Goal: Transaction & Acquisition: Purchase product/service

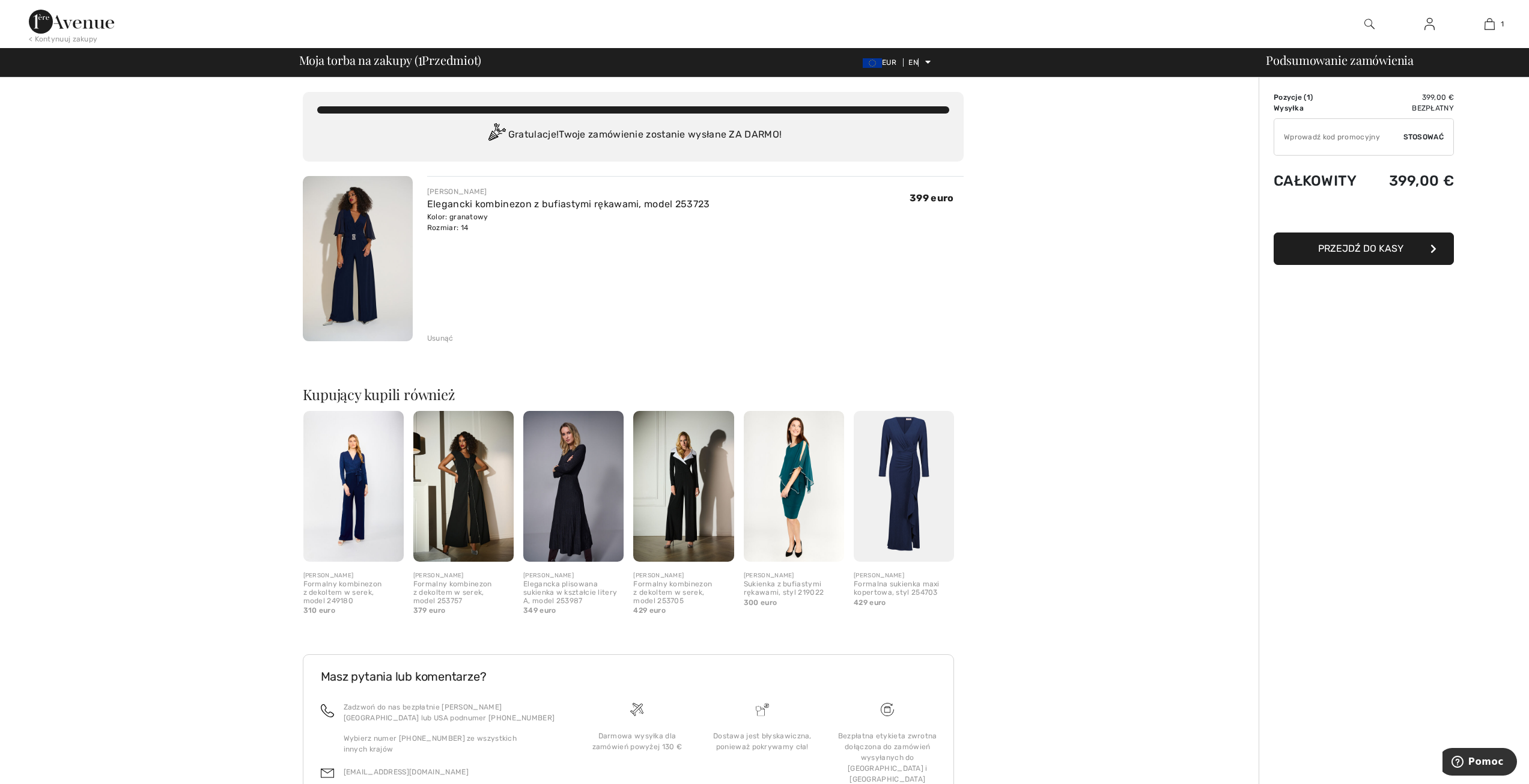
click at [466, 462] on img at bounding box center [463, 486] width 100 height 151
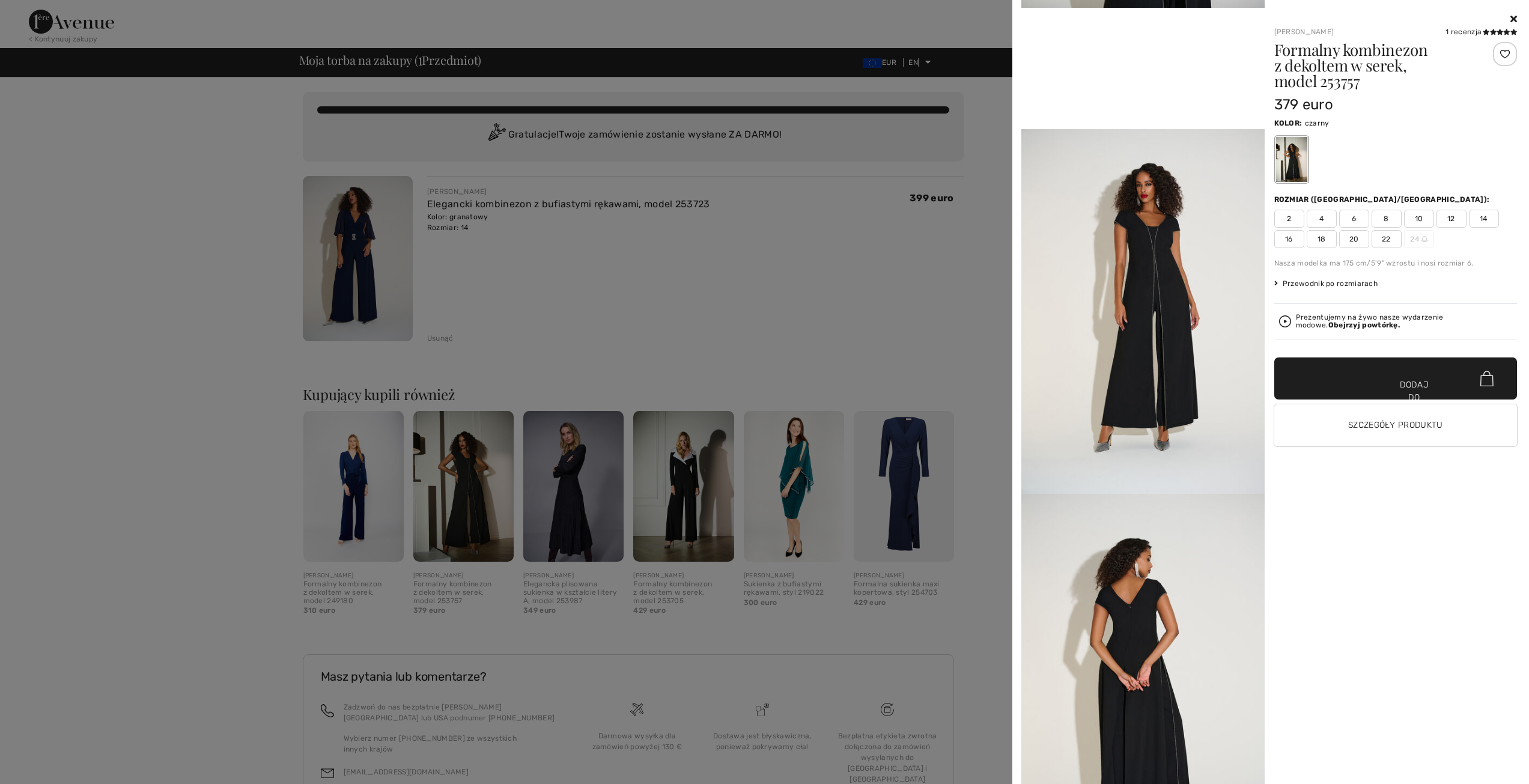
scroll to position [721, 0]
click at [1409, 425] on font "Szczegóły produktu" at bounding box center [1395, 425] width 94 height 10
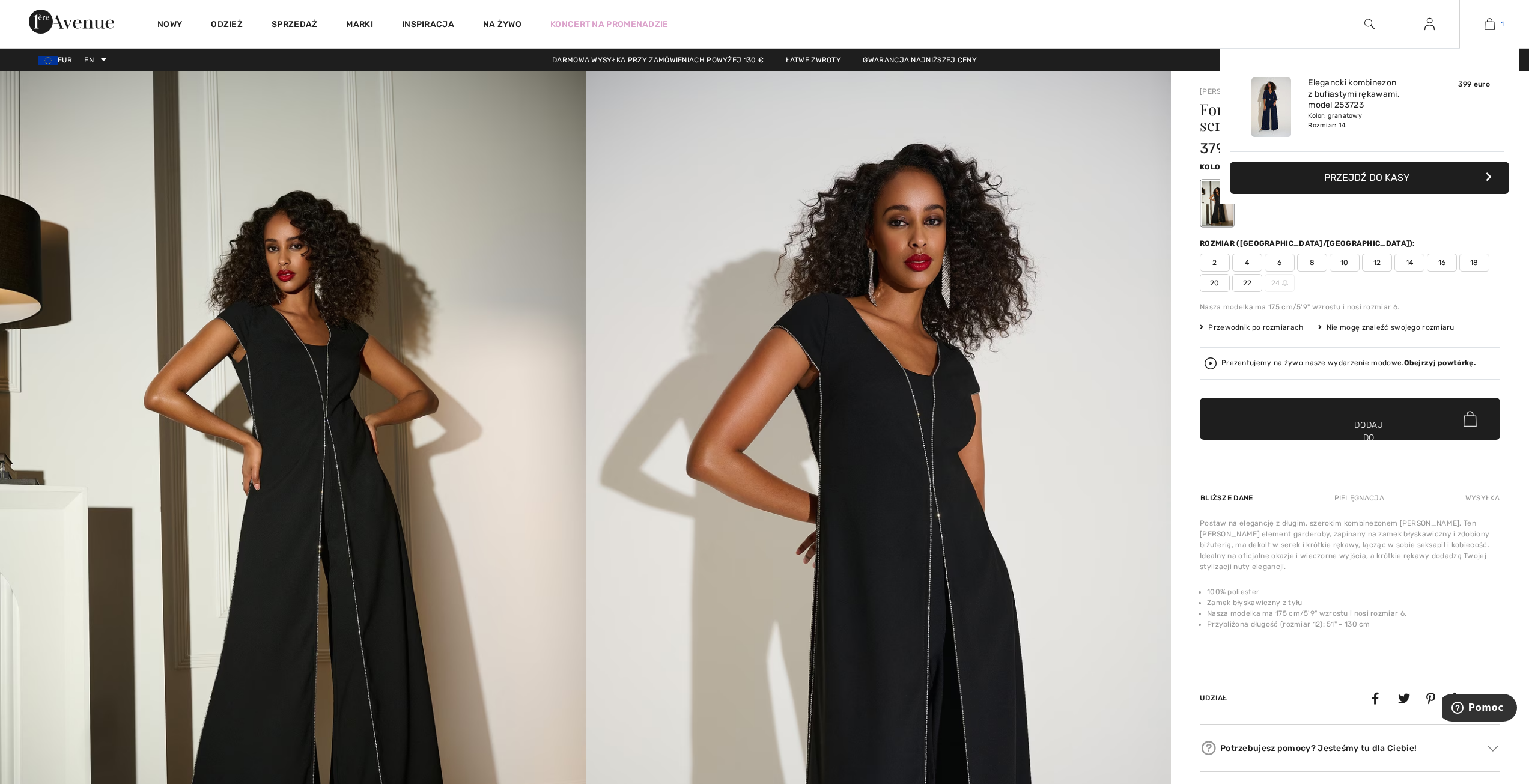
click at [1486, 27] on img at bounding box center [1489, 24] width 10 height 14
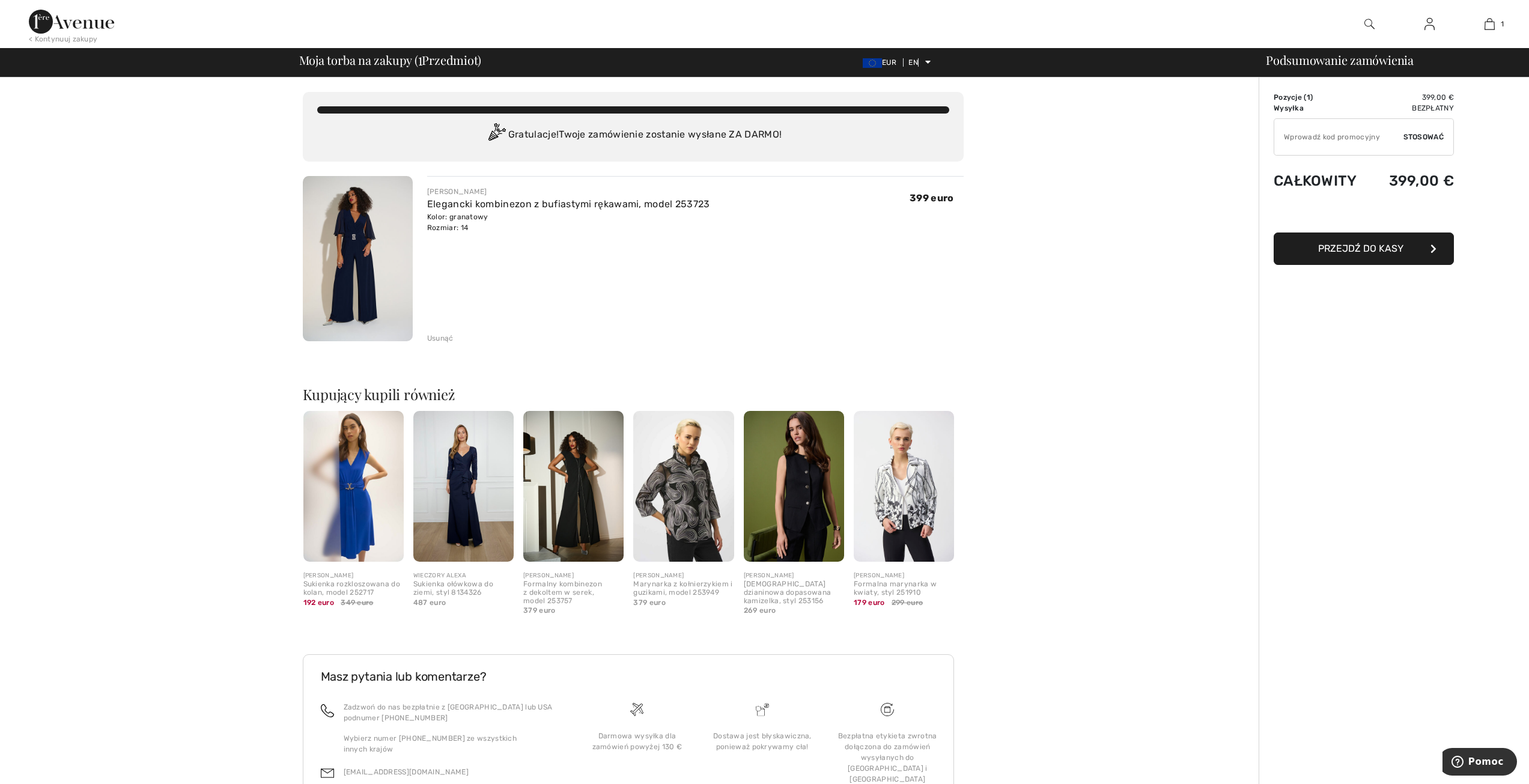
click at [1374, 255] on button "Przejdź do kasy" at bounding box center [1363, 248] width 180 height 32
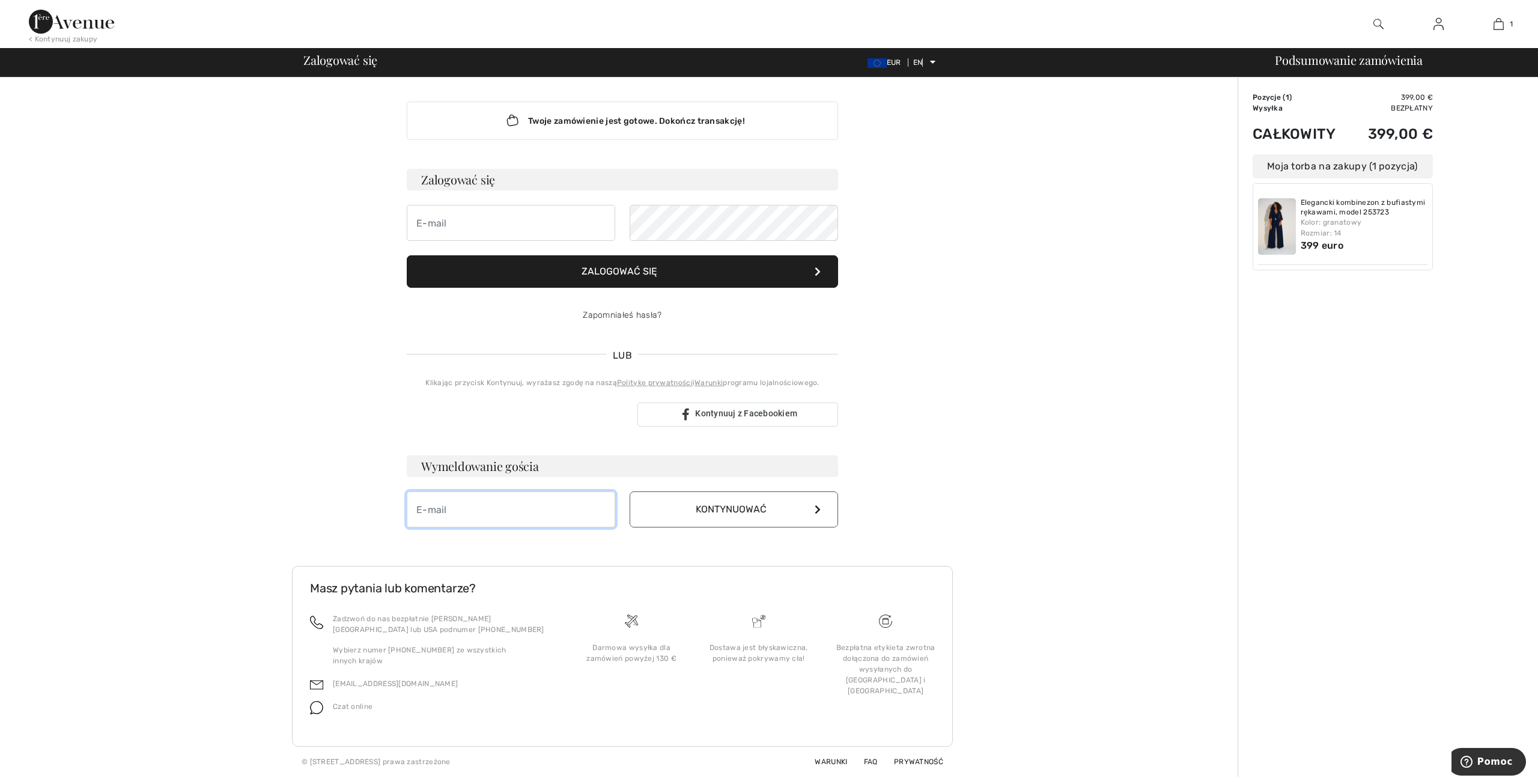
click at [530, 518] on input "email" at bounding box center [511, 510] width 208 height 36
type input "natalia@dabek-meble.com.pl"
click at [741, 508] on font "Kontynuować" at bounding box center [731, 509] width 71 height 11
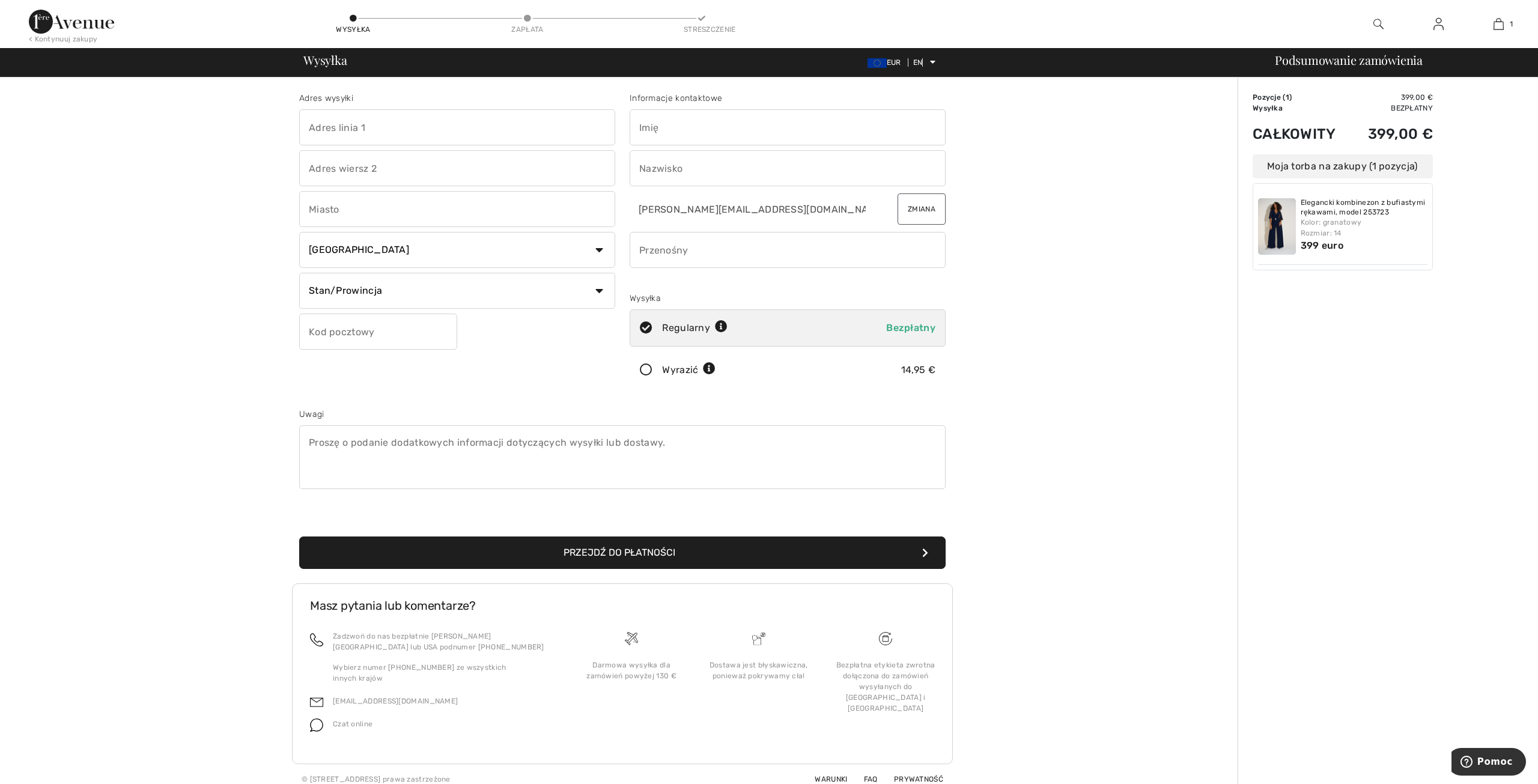
click at [410, 119] on input "text" at bounding box center [457, 128] width 316 height 36
type input "szpot 10"
type input "Opatów"
select select "PL"
type input "63-645"
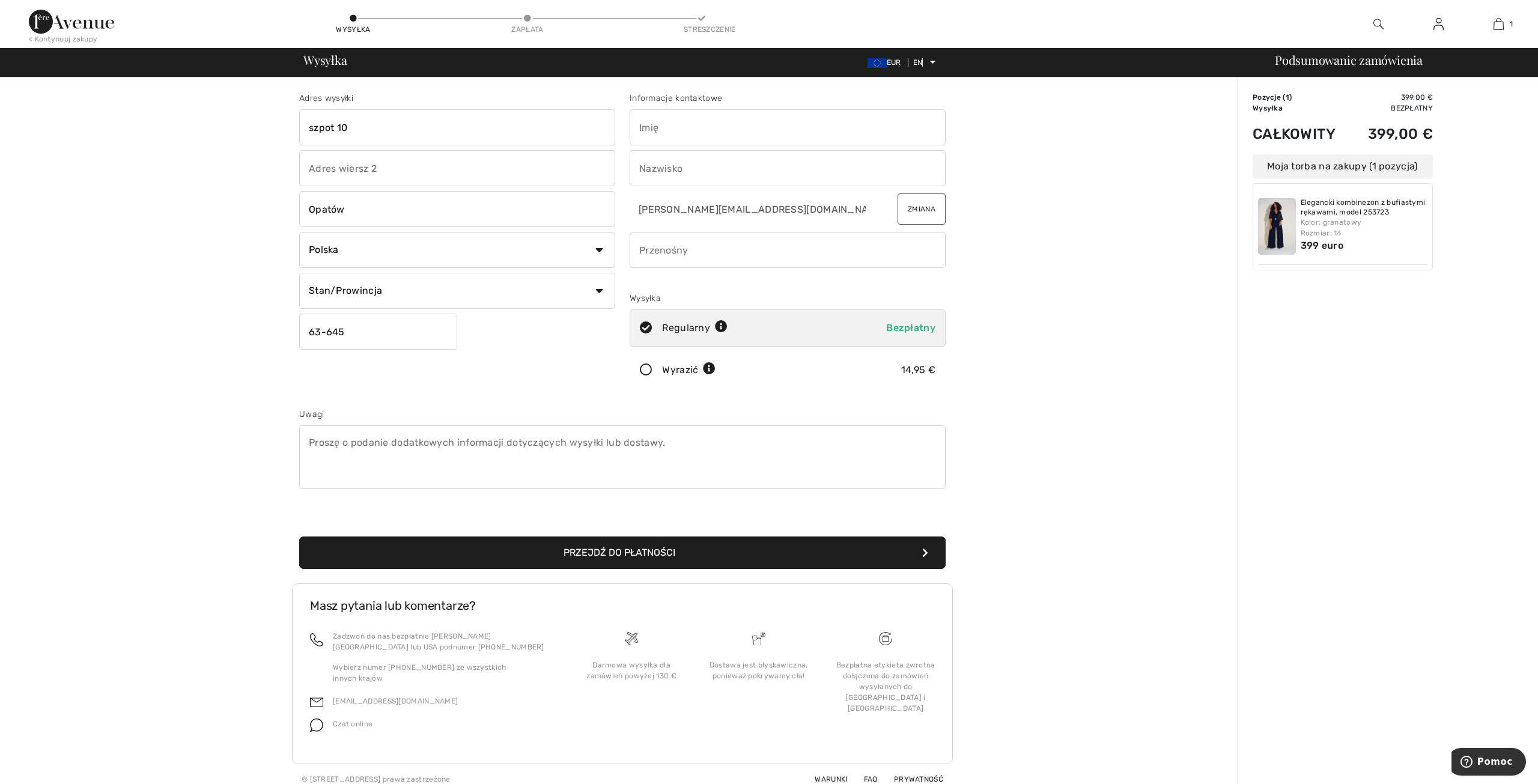
type input "[PERSON_NAME]"
type input "Dąbek"
type input "660523134"
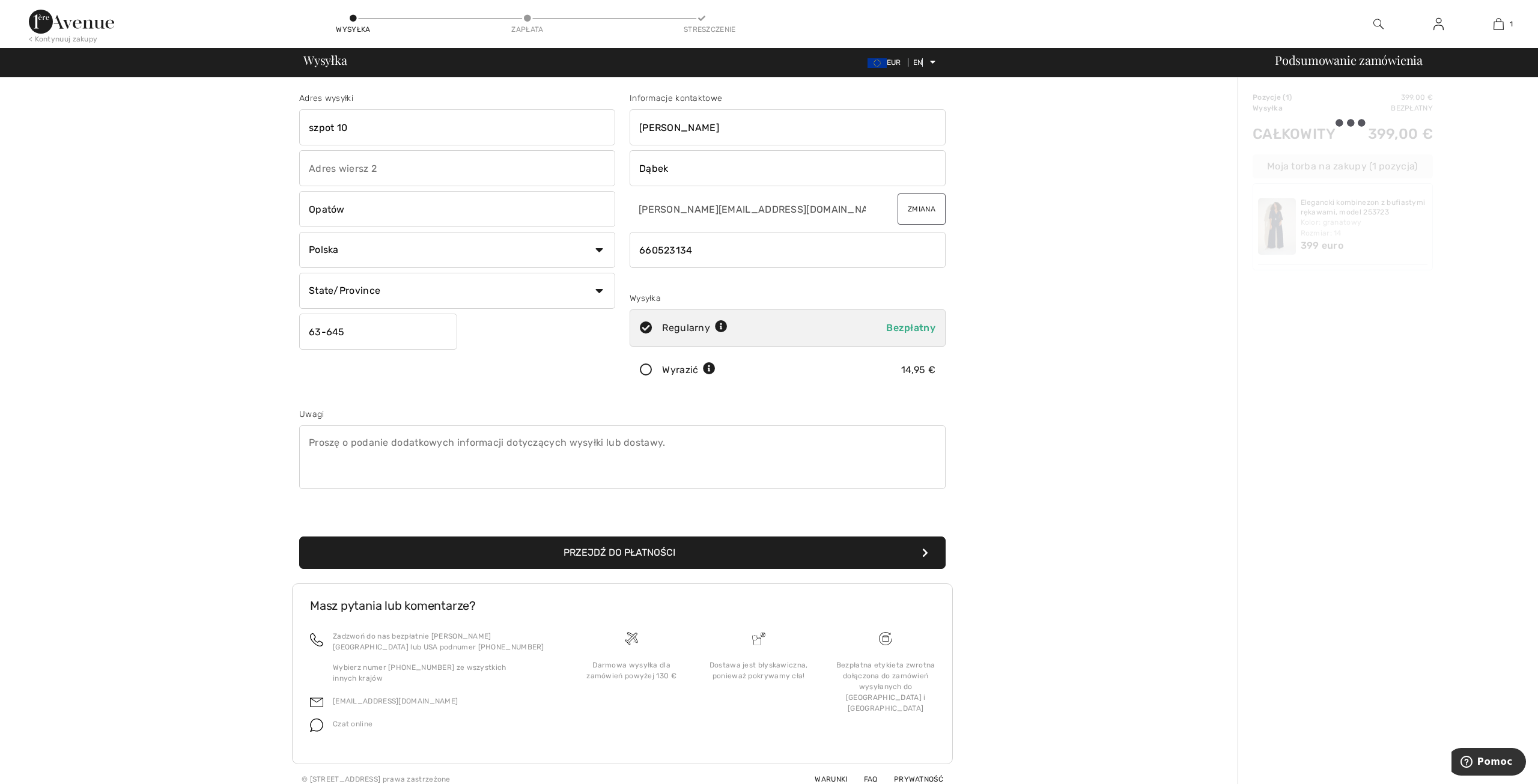
type input "63645"
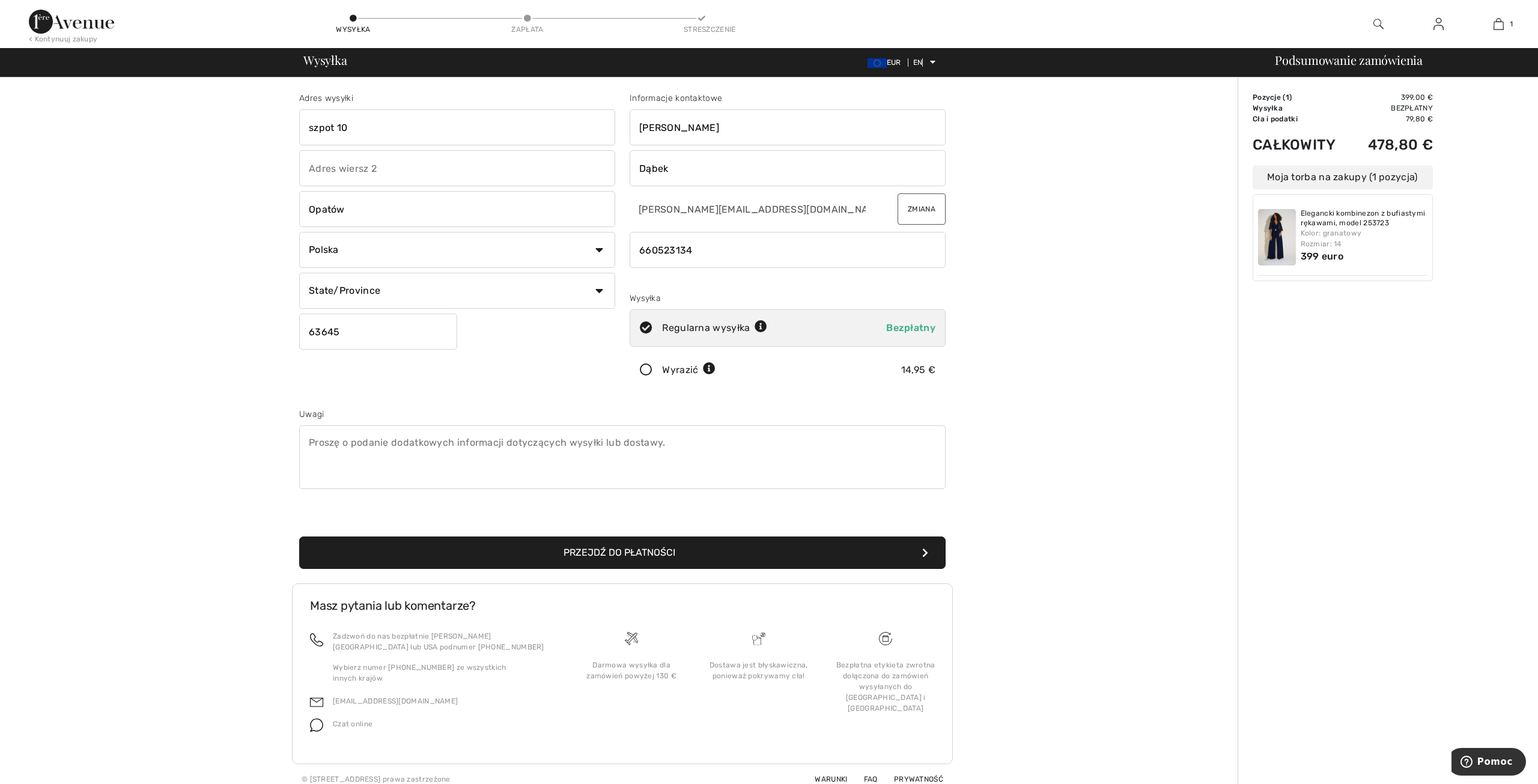
click at [383, 167] on input "text" at bounding box center [457, 168] width 316 height 36
type input "10"
click at [385, 120] on input "szpot 10" at bounding box center [457, 128] width 316 height 36
type input "szpot"
click at [320, 335] on input "63645" at bounding box center [378, 332] width 158 height 36
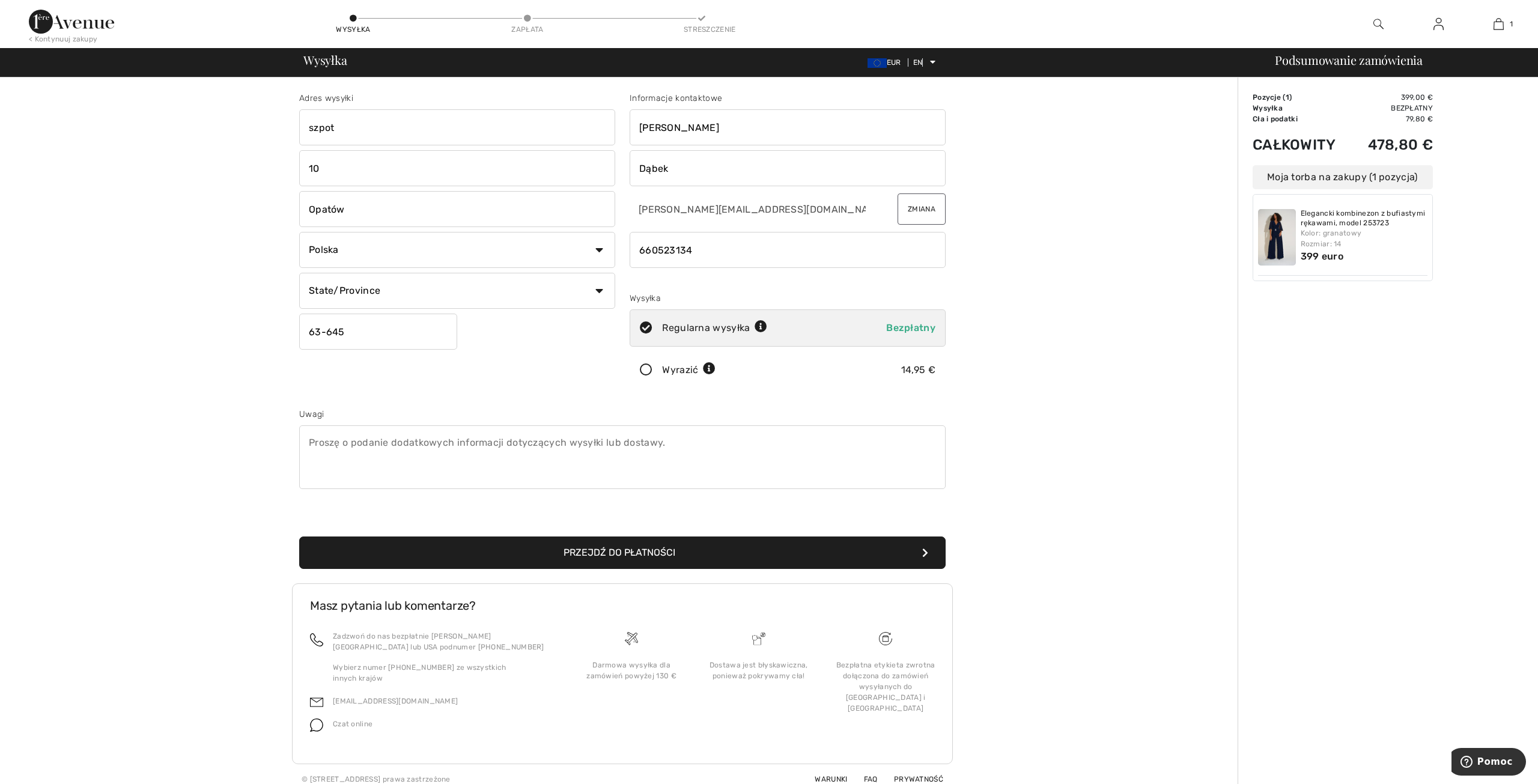
type input "63645"
click at [863, 397] on div "Adres wysyłki [GEOGRAPHIC_DATA] 10 Opatów Kraj [GEOGRAPHIC_DATA] [GEOGRAPHIC_DA…" at bounding box center [622, 323] width 661 height 520
click at [671, 555] on font "Przejdź do płatności" at bounding box center [619, 552] width 112 height 11
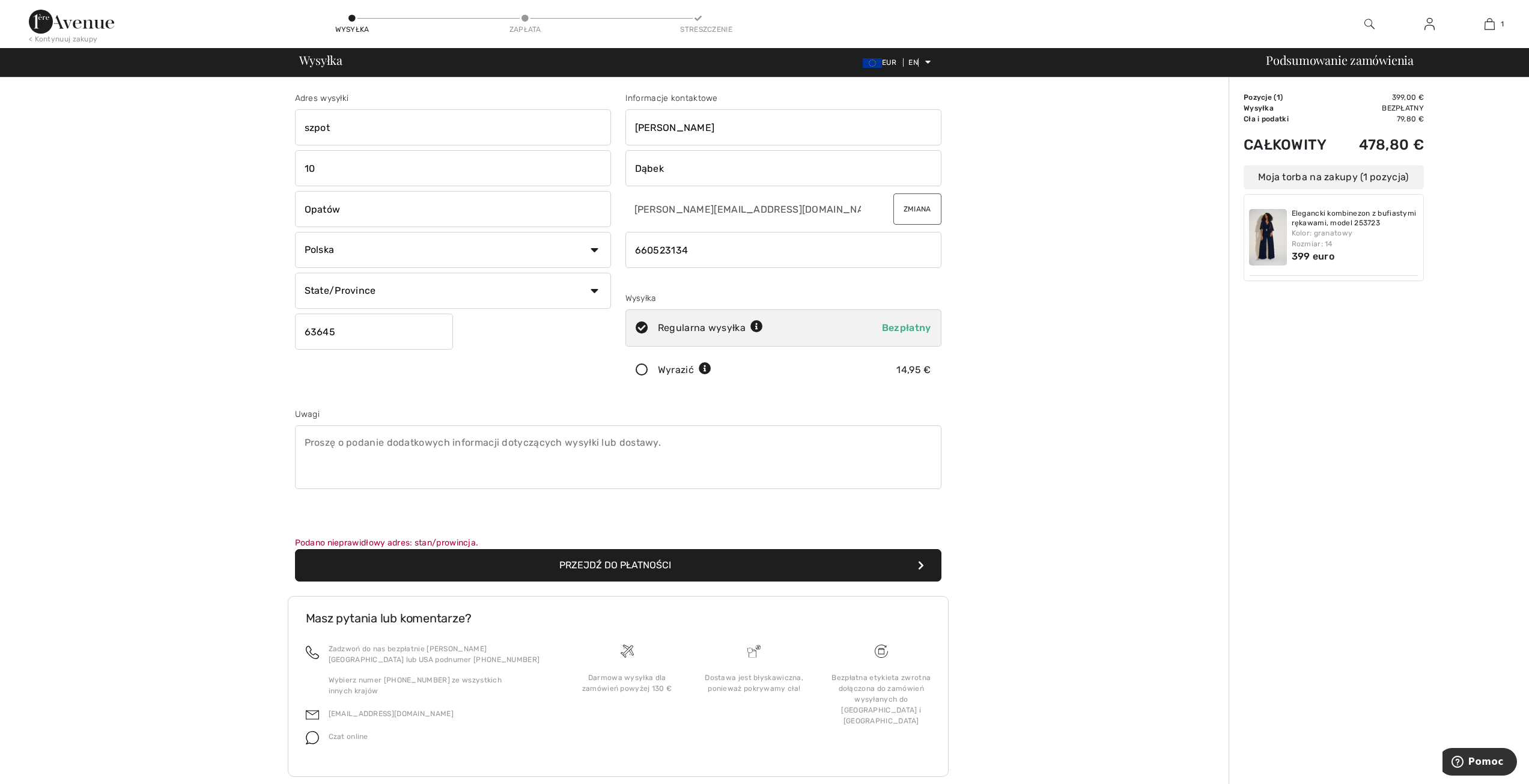
click at [640, 368] on icon at bounding box center [641, 370] width 32 height 13
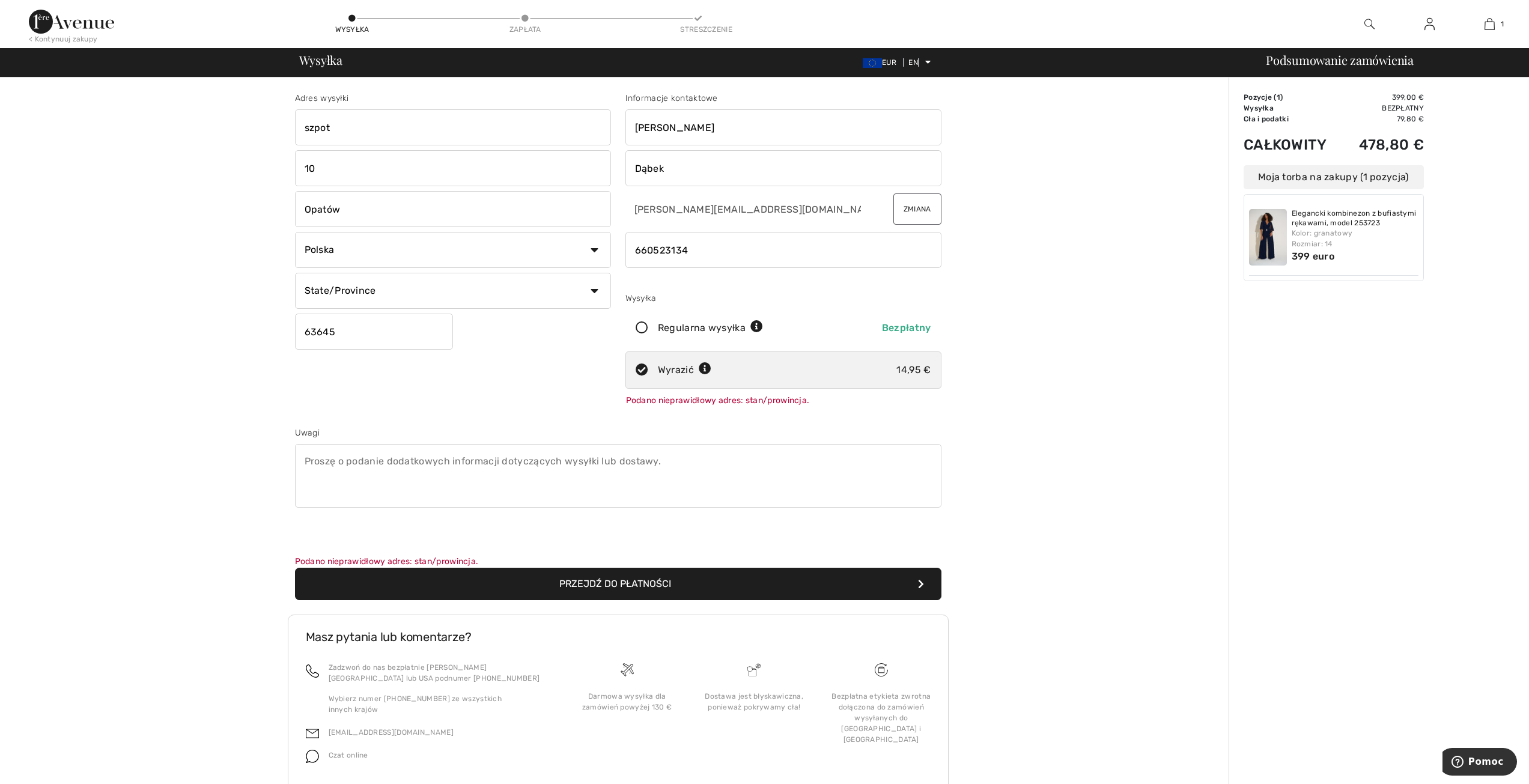
click at [645, 327] on icon at bounding box center [641, 328] width 32 height 13
radio input "true"
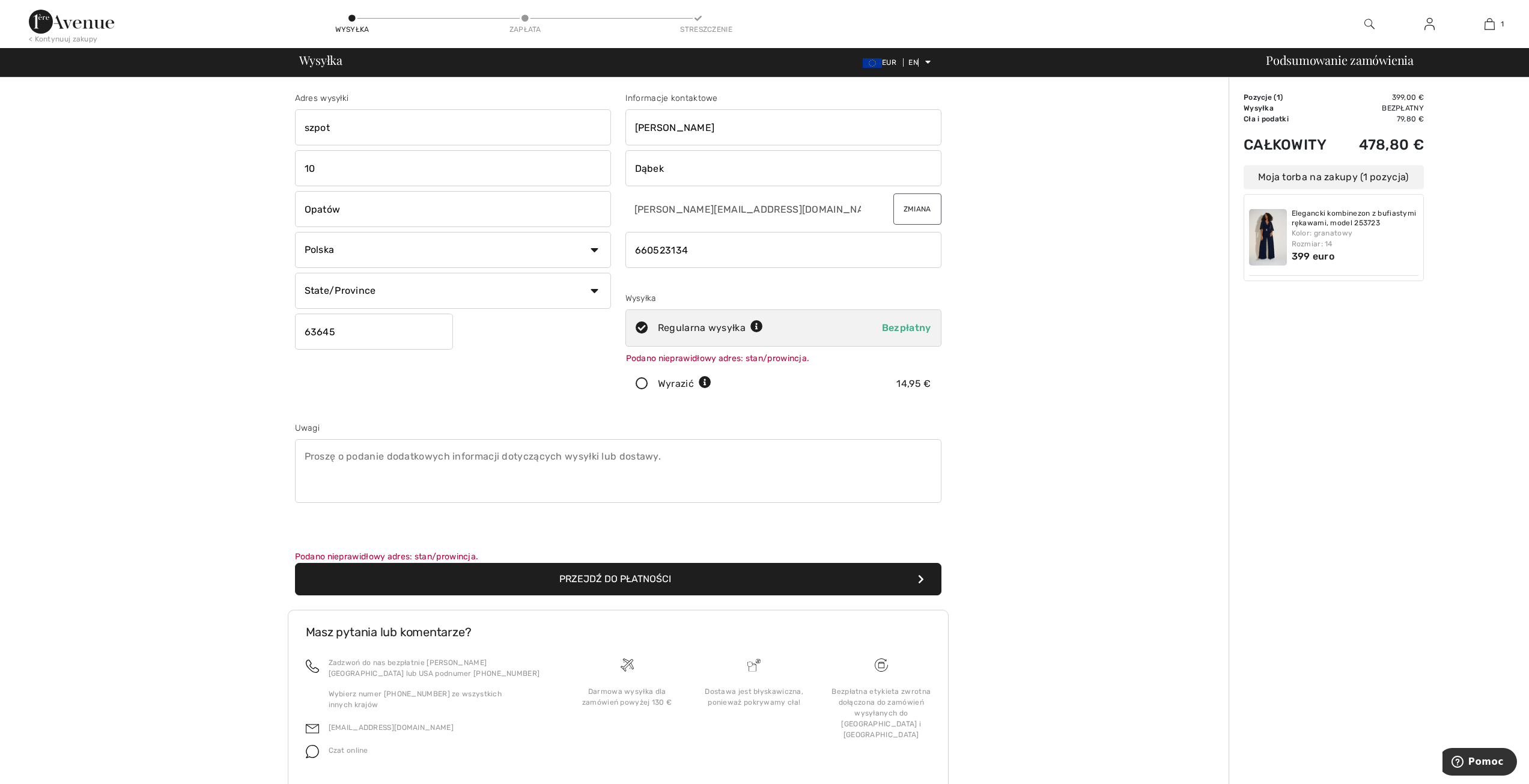
click at [1015, 449] on div "Adres wysyłki [GEOGRAPHIC_DATA] 10 Opatów [GEOGRAPHIC_DATA] [GEOGRAPHIC_DATA] […" at bounding box center [617, 449] width 1221 height 743
drag, startPoint x: 1191, startPoint y: 372, endPoint x: 1190, endPoint y: 363, distance: 9.1
click at [1190, 368] on div "Adres wysyłki [GEOGRAPHIC_DATA] 10 Opatów [GEOGRAPHIC_DATA] [GEOGRAPHIC_DATA] […" at bounding box center [617, 449] width 1221 height 743
click at [749, 254] on input "phone" at bounding box center [783, 250] width 316 height 36
click at [1089, 362] on div "Adres wysyłki [GEOGRAPHIC_DATA] 10 Opatów [GEOGRAPHIC_DATA] [GEOGRAPHIC_DATA] […" at bounding box center [617, 449] width 1221 height 743
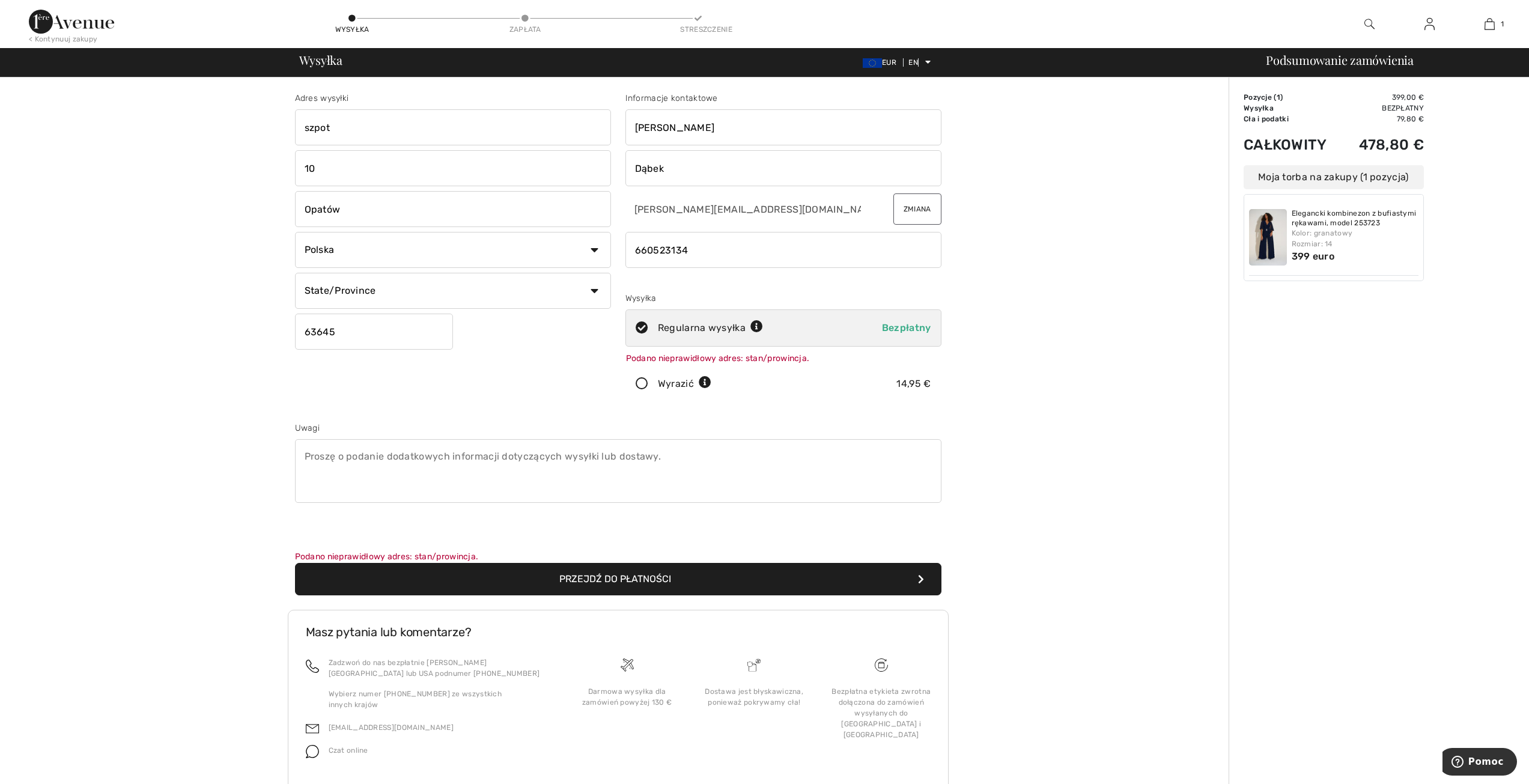
click at [577, 284] on select "State/Province [GEOGRAPHIC_DATA] [GEOGRAPHIC_DATA] [GEOGRAPHIC_DATA] [GEOGRAPHI…" at bounding box center [453, 291] width 316 height 36
select select "WP"
click at [295, 273] on select "State/Province [GEOGRAPHIC_DATA] [GEOGRAPHIC_DATA] [GEOGRAPHIC_DATA] [GEOGRAPHI…" at bounding box center [453, 291] width 316 height 36
click at [1055, 505] on div "Adres wysyłki [GEOGRAPHIC_DATA] 10 Opatów [GEOGRAPHIC_DATA] [GEOGRAPHIC_DATA] […" at bounding box center [617, 449] width 1221 height 743
click at [1338, 217] on font "Elegancki kombinezon z bufiastymi rękawami, model 253723" at bounding box center [1354, 218] width 125 height 18
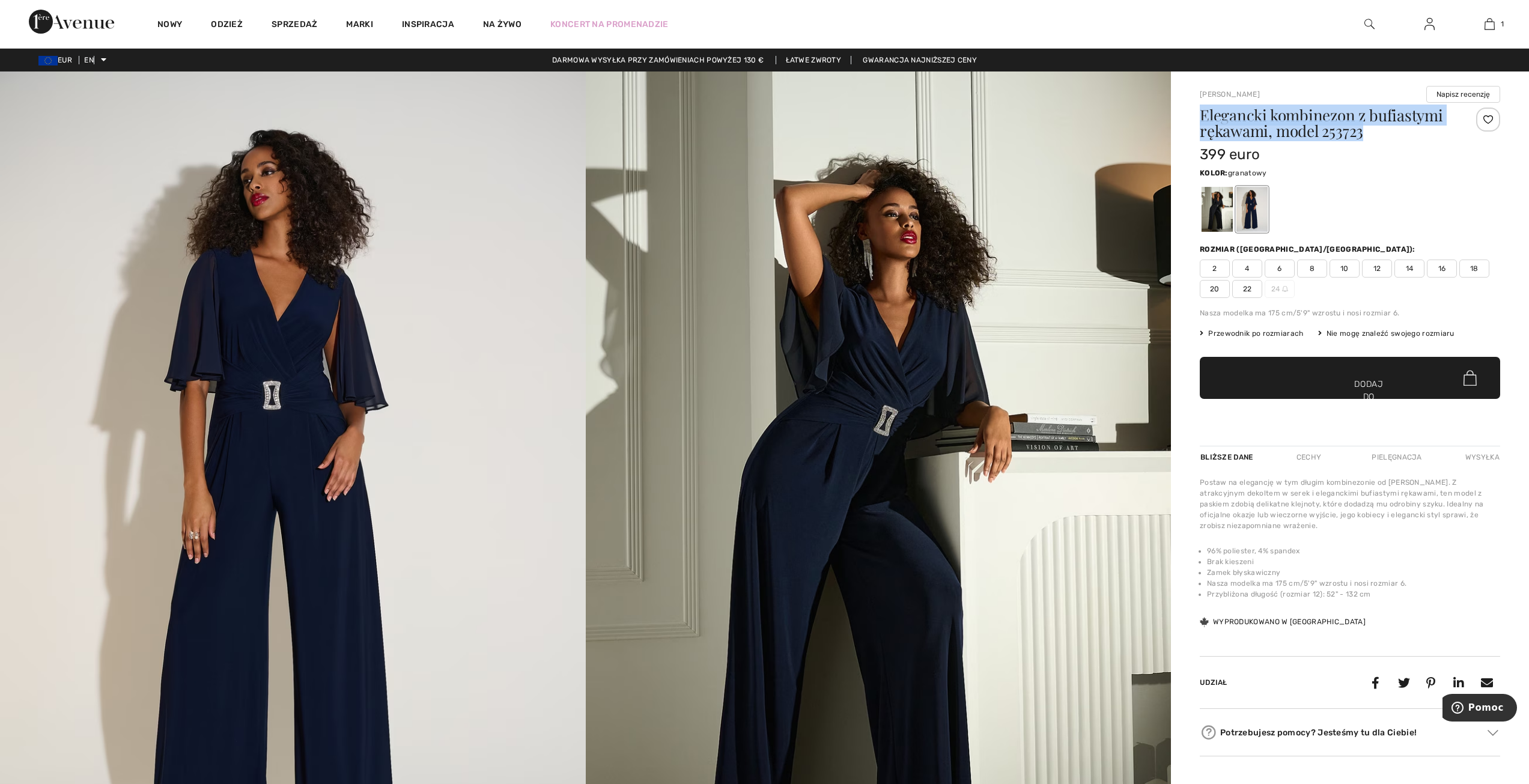
drag, startPoint x: 1350, startPoint y: 158, endPoint x: 1353, endPoint y: 164, distance: 6.7
click at [1350, 158] on div "399 euro" at bounding box center [1325, 155] width 250 height 22
